Goal: Transaction & Acquisition: Purchase product/service

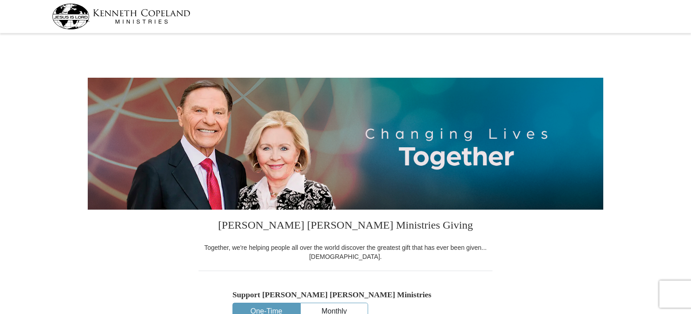
select select "VA"
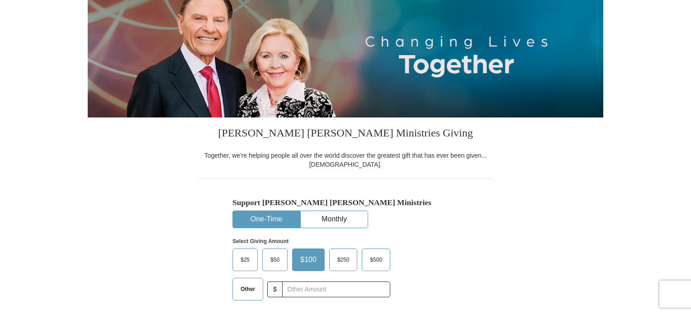
scroll to position [136, 0]
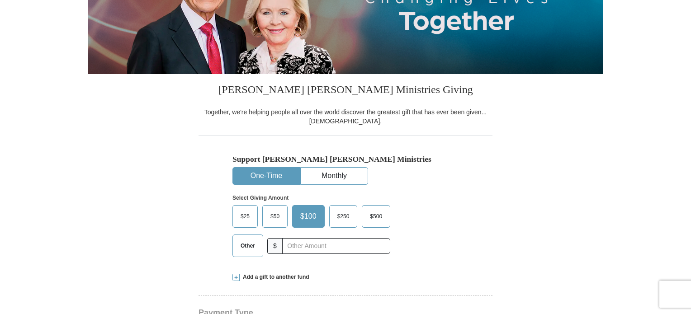
click at [251, 249] on span "Other" at bounding box center [248, 246] width 24 height 14
click at [0, 0] on input "Other" at bounding box center [0, 0] width 0 height 0
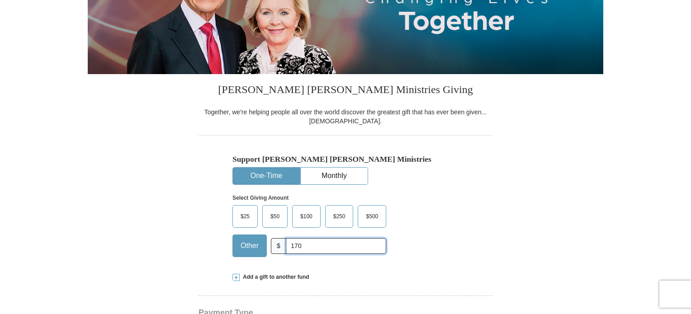
type input "170.00"
click at [466, 202] on div "Support [PERSON_NAME] [PERSON_NAME] Ministries One-Time Monthly Select Giving A…" at bounding box center [345, 199] width 294 height 129
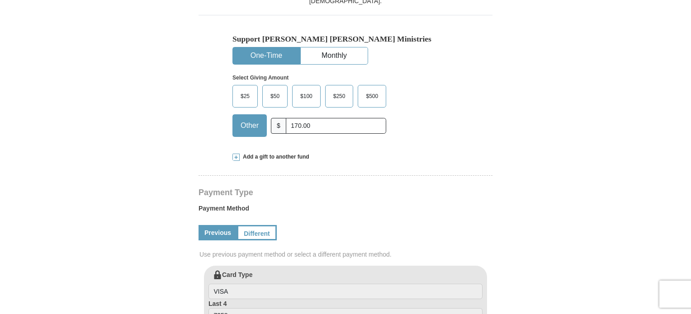
scroll to position [316, 0]
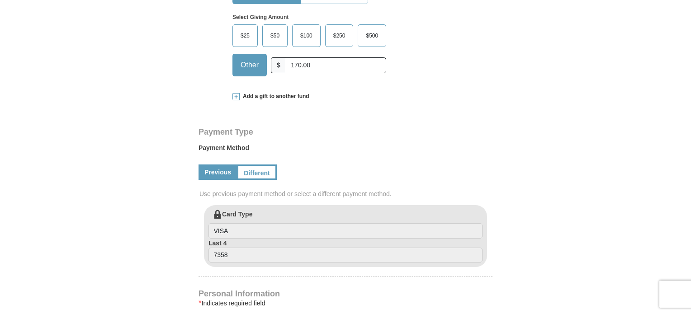
click at [281, 97] on span "Add a gift to another fund" at bounding box center [275, 97] width 70 height 8
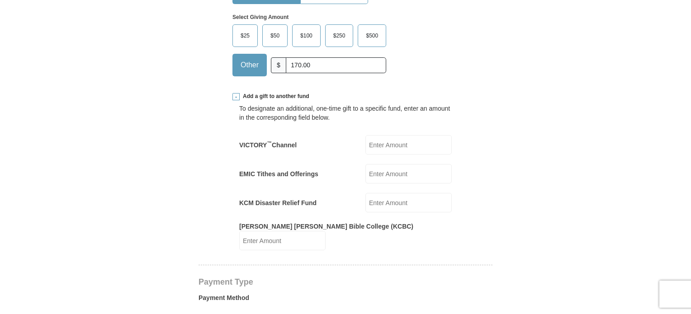
click at [376, 174] on input "EMIC Tithes and Offerings" at bounding box center [408, 173] width 86 height 19
type input "230.00"
click at [565, 166] on form "[PERSON_NAME] [PERSON_NAME] Ministries Giving Together, we're helping people al…" at bounding box center [345, 289] width 515 height 1138
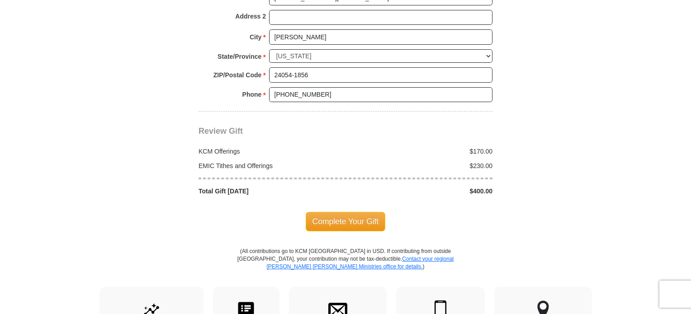
scroll to position [904, 0]
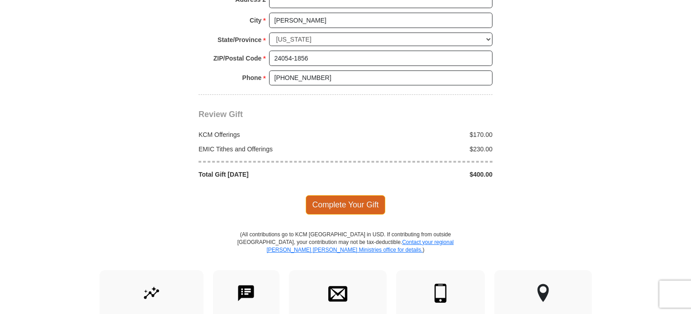
click at [362, 195] on span "Complete Your Gift" at bounding box center [346, 204] width 80 height 19
